Goal: Transaction & Acquisition: Purchase product/service

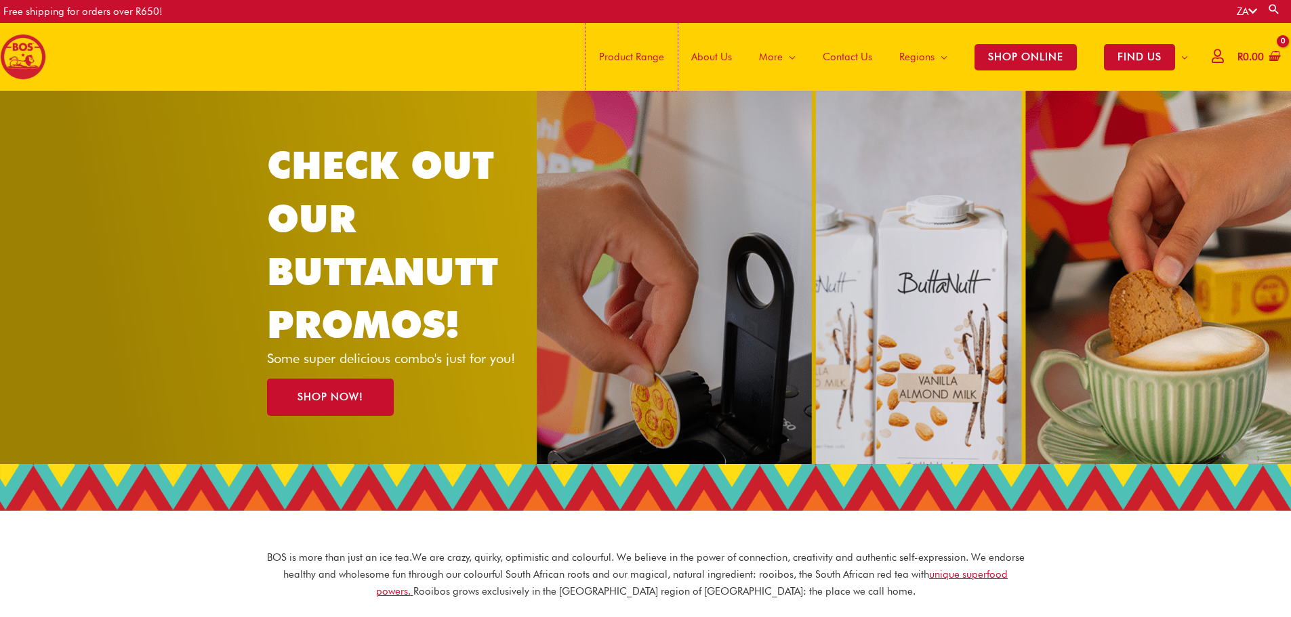
click at [621, 56] on span "Product Range" at bounding box center [631, 57] width 65 height 41
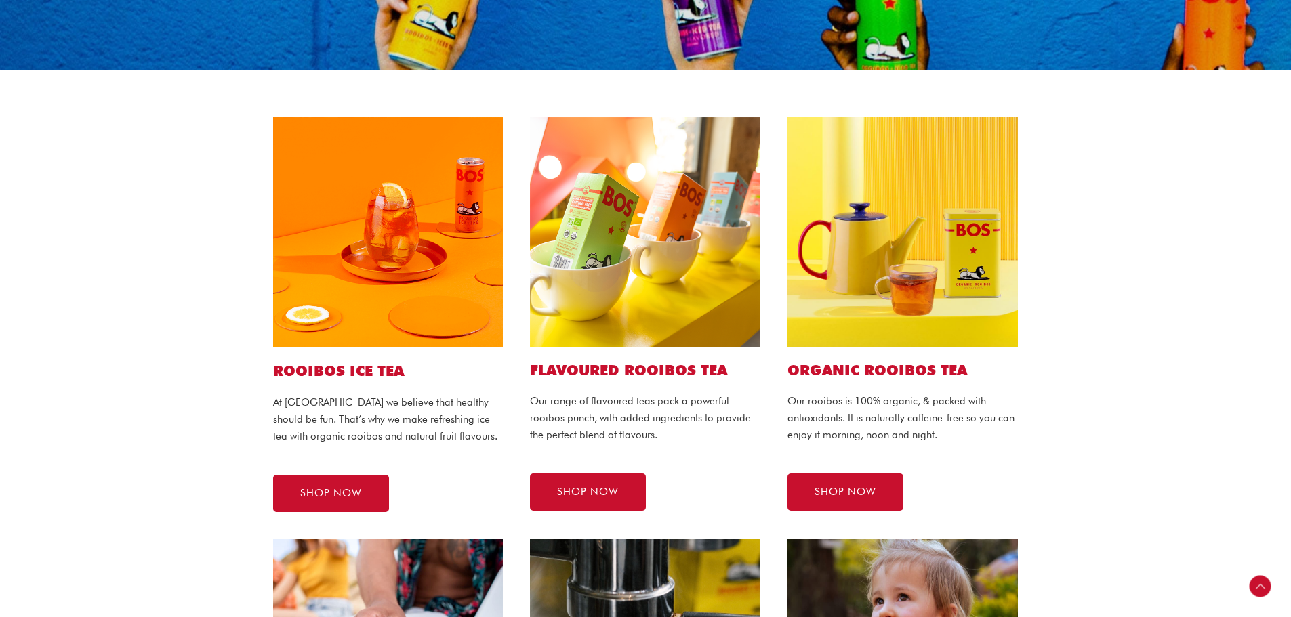
scroll to position [271, 0]
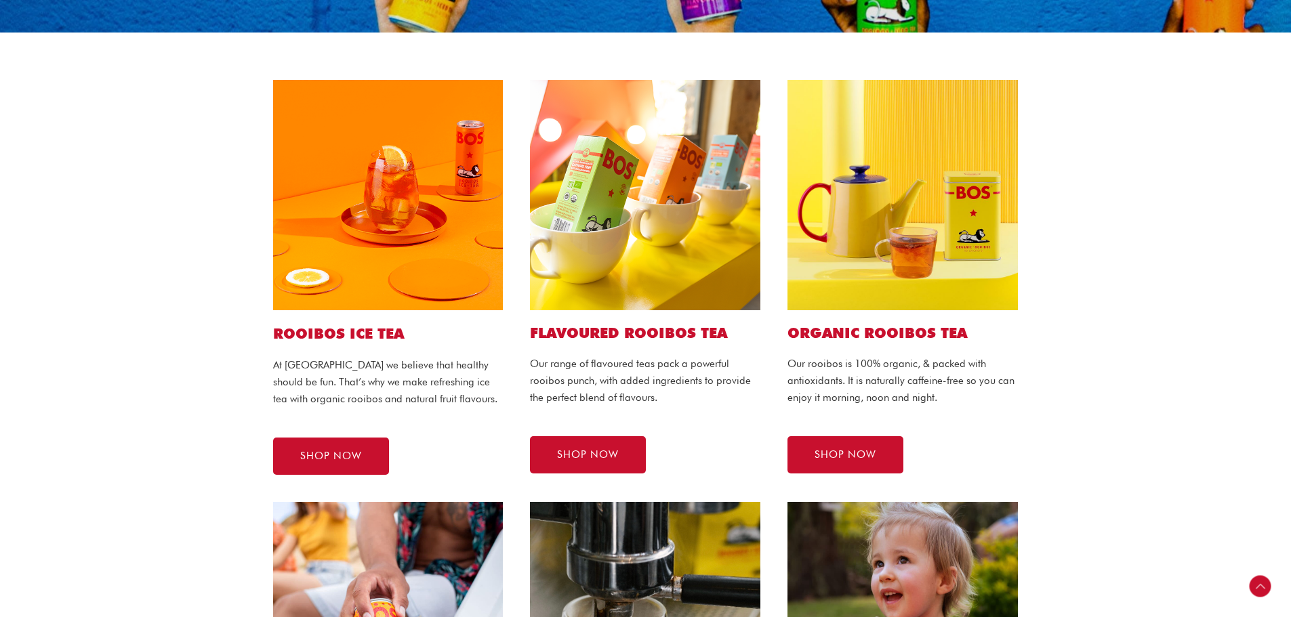
click at [955, 202] on img at bounding box center [902, 195] width 230 height 230
click at [855, 470] on link "SHOP NOW" at bounding box center [845, 454] width 116 height 37
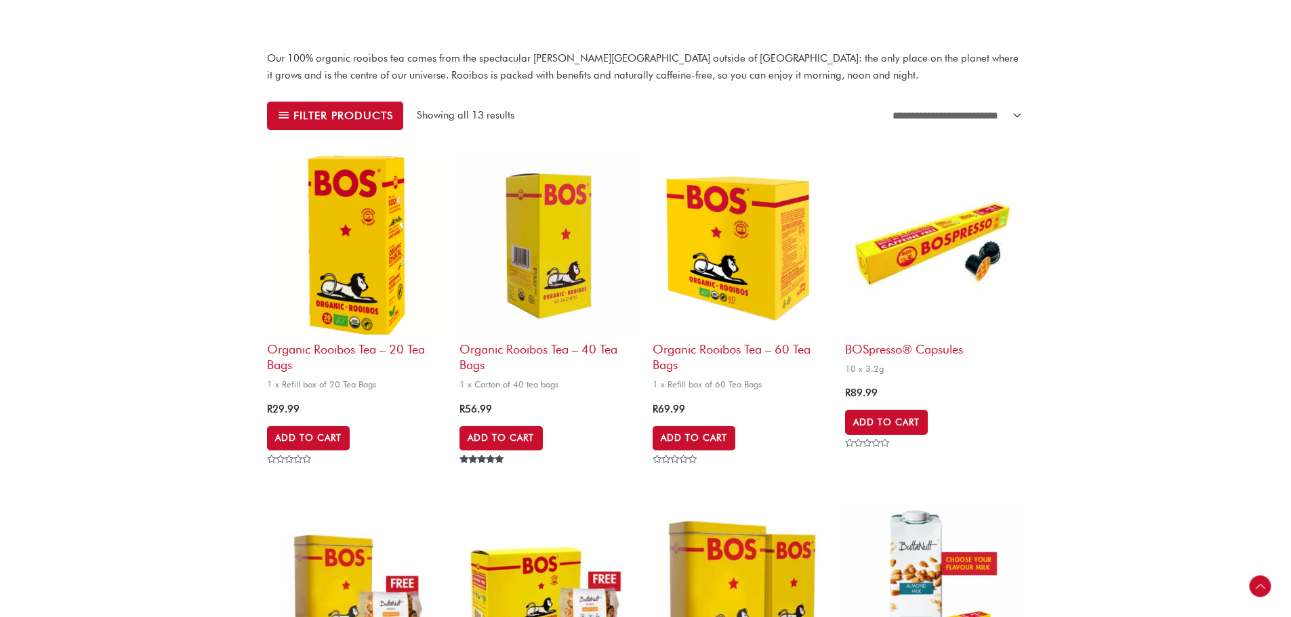
scroll to position [339, 0]
